Goal: Task Accomplishment & Management: Manage account settings

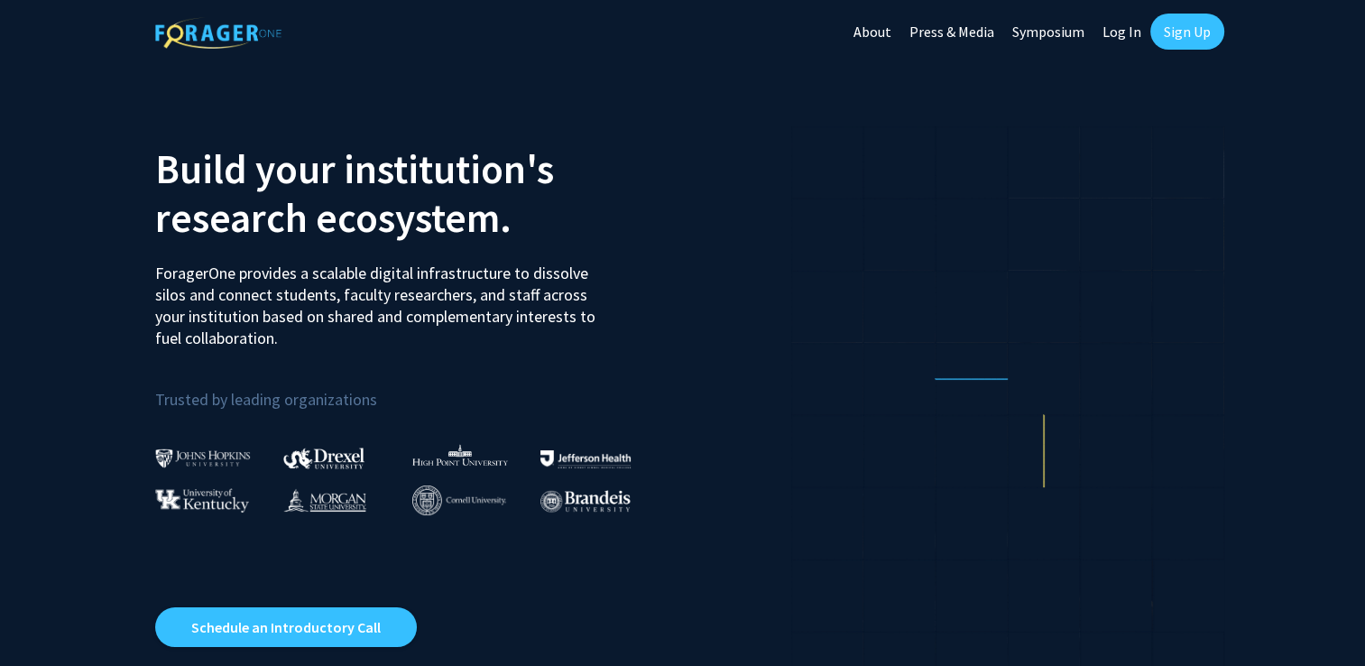
click at [1121, 30] on link "Log In" at bounding box center [1121, 31] width 57 height 63
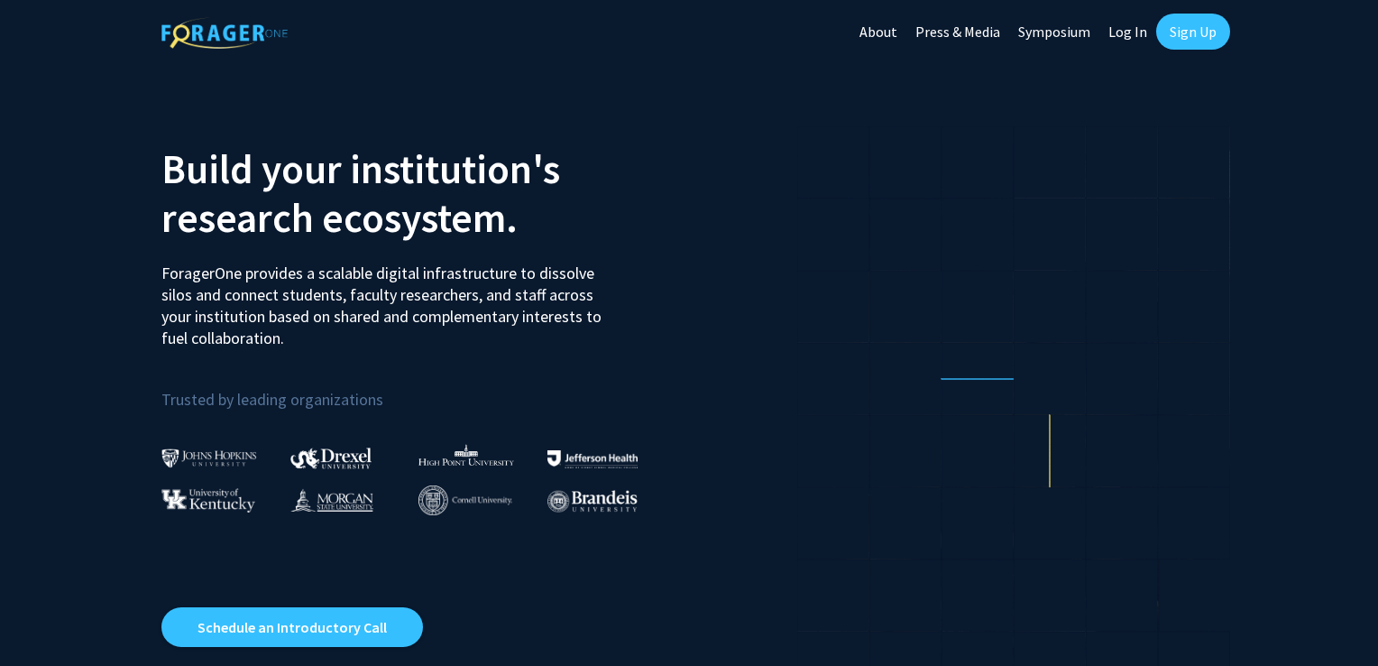
select select
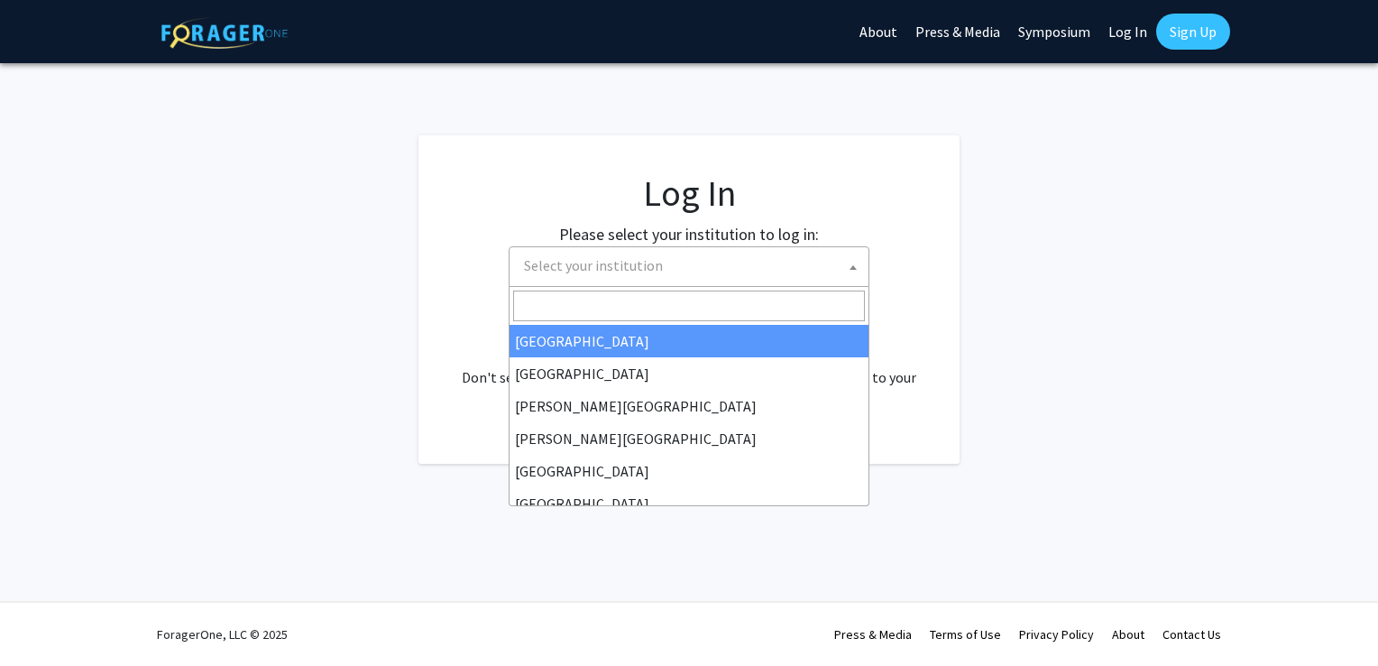
click at [722, 266] on span "Select your institution" at bounding box center [693, 265] width 352 height 37
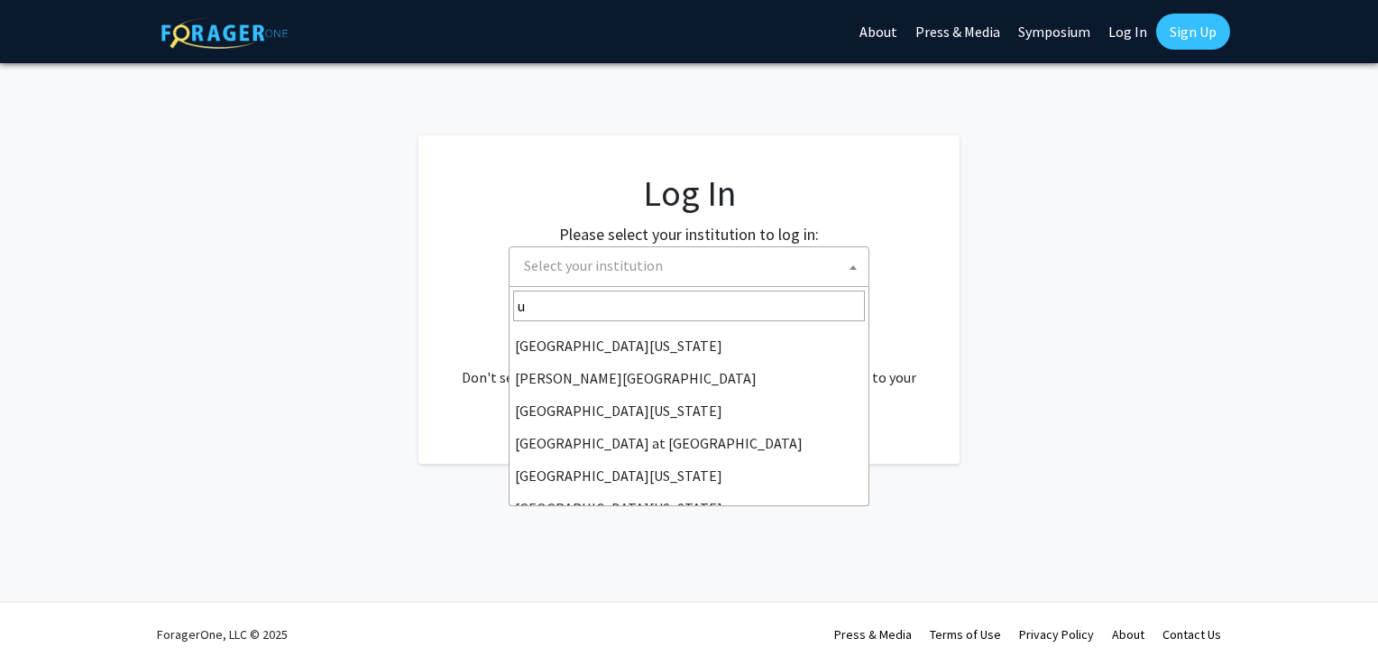
scroll to position [599, 0]
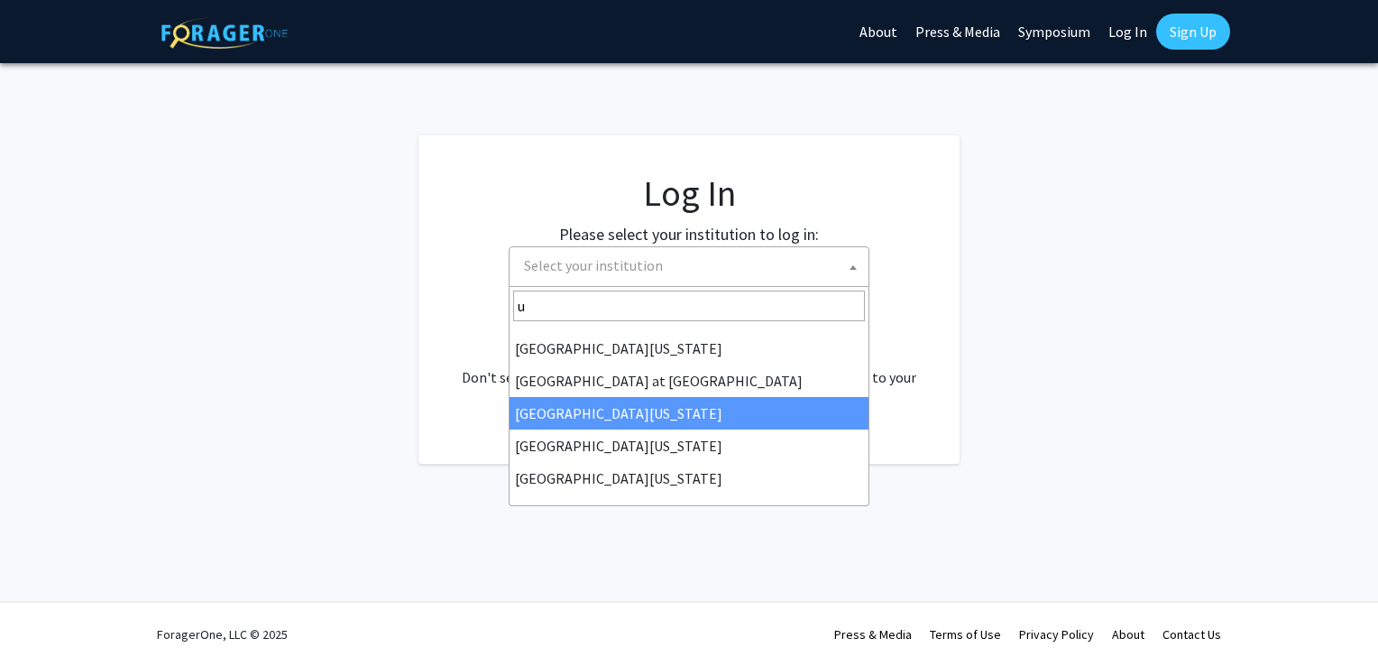
type input "u"
select select "13"
